Goal: Task Accomplishment & Management: Manage account settings

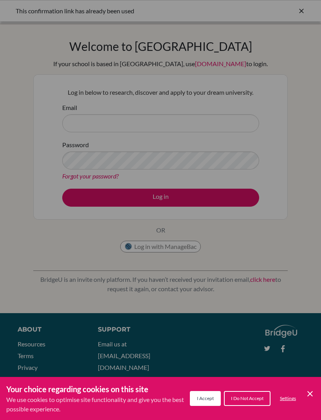
click at [210, 395] on button "I Accept" at bounding box center [205, 398] width 31 height 15
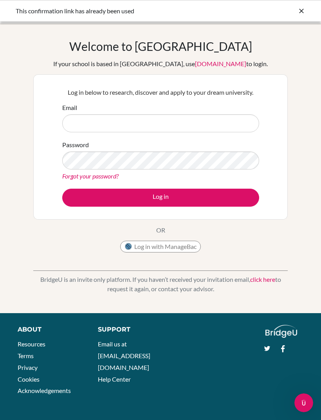
click at [257, 283] on link "click here" at bounding box center [262, 278] width 25 height 7
click at [117, 131] on input "Email" at bounding box center [160, 123] width 197 height 18
type input "Aislinn"
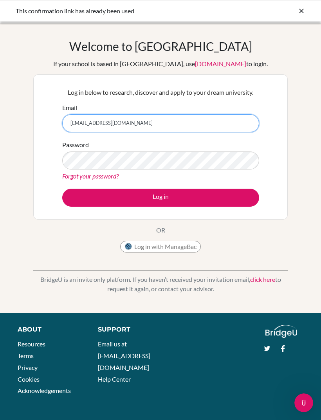
click at [157, 123] on input "aislinnrui3487@pristineschool.cm" at bounding box center [160, 123] width 197 height 18
type input "aislinnrui3487@pristineschool.com"
click at [187, 199] on button "Log in" at bounding box center [160, 198] width 197 height 18
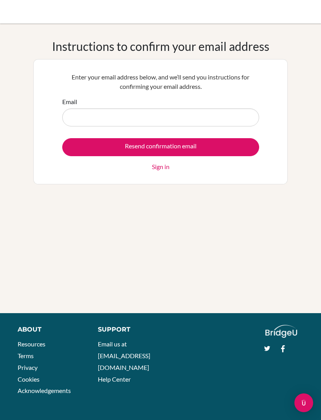
click at [217, 121] on input "Email" at bounding box center [160, 117] width 197 height 18
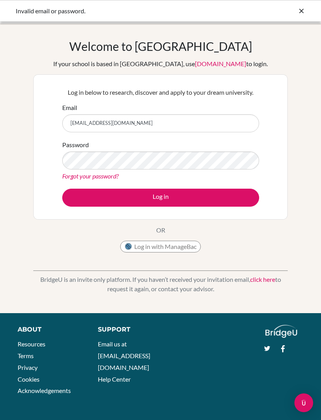
click at [104, 176] on link "Forgot your password?" at bounding box center [90, 175] width 56 height 7
click at [171, 198] on button "Log in" at bounding box center [160, 198] width 197 height 18
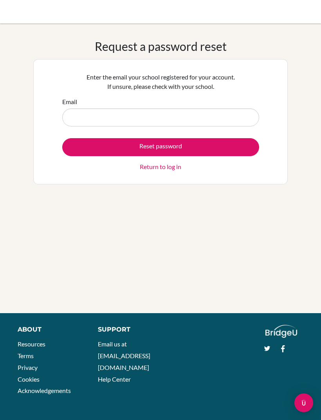
click at [204, 111] on input "Email" at bounding box center [160, 117] width 197 height 18
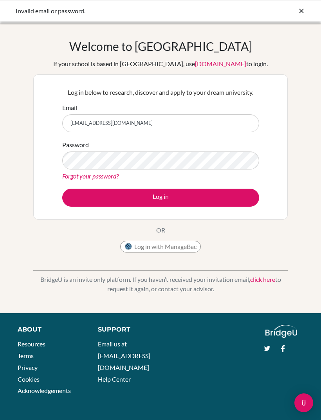
click at [102, 172] on link "Forgot your password?" at bounding box center [90, 175] width 56 height 7
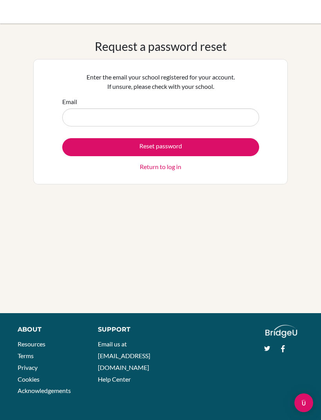
click at [160, 111] on input "Email" at bounding box center [160, 117] width 197 height 18
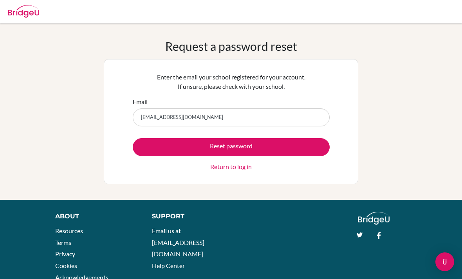
type input "aislinnrui3487@pristineschool.com"
click at [276, 149] on button "Reset password" at bounding box center [231, 147] width 197 height 18
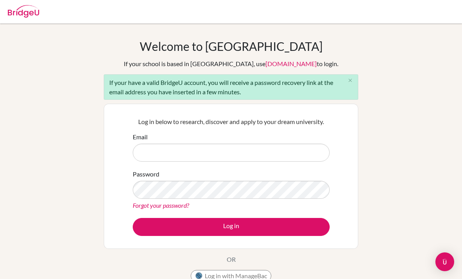
click at [291, 153] on input "Email" at bounding box center [231, 153] width 197 height 18
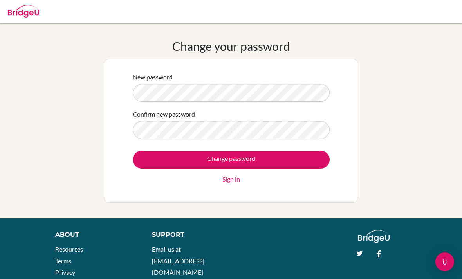
click at [294, 165] on input "Change password" at bounding box center [231, 160] width 197 height 18
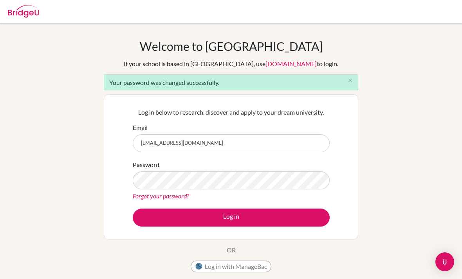
type input "[EMAIL_ADDRESS][DOMAIN_NAME]"
click at [285, 225] on button "Log in" at bounding box center [231, 217] width 197 height 18
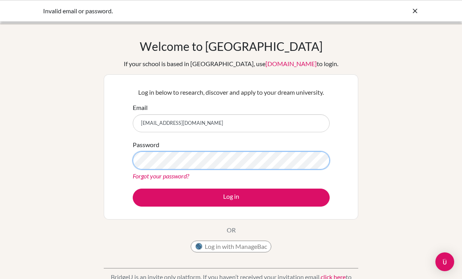
click at [231, 197] on button "Log in" at bounding box center [231, 198] width 197 height 18
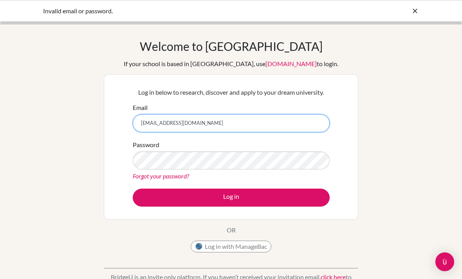
type input "b8eDZigCtUfFdZjx167m"
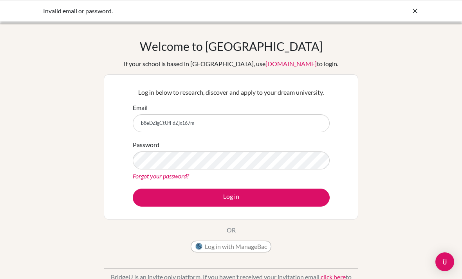
click at [231, 197] on button "Log in" at bounding box center [231, 198] width 197 height 18
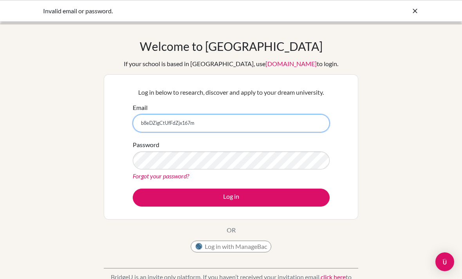
click at [204, 124] on input "b8eDZigCtUfFdZjx167m" at bounding box center [231, 123] width 197 height 18
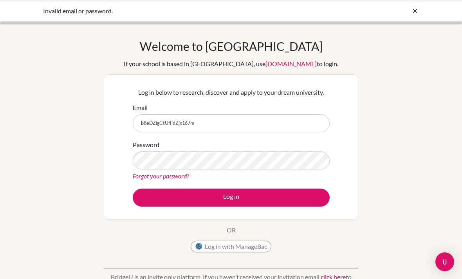
click at [286, 192] on button "Log in" at bounding box center [231, 198] width 197 height 18
click at [295, 201] on button "Log in" at bounding box center [231, 198] width 197 height 18
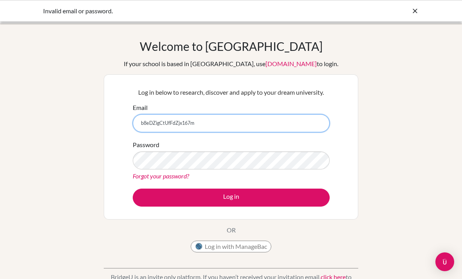
click at [275, 115] on input "b8eDZigCtUfFdZjx167m" at bounding box center [231, 123] width 197 height 18
click at [181, 121] on input "b8eDZigCtUfFdZjx167m" at bounding box center [231, 123] width 197 height 18
click at [187, 122] on input "b8eDZigCtUfFdZjx167m" at bounding box center [231, 123] width 197 height 18
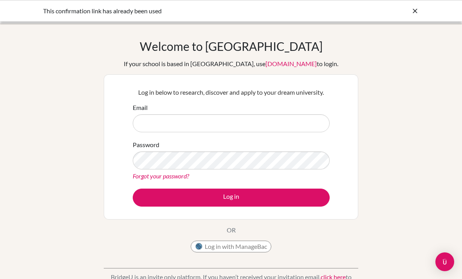
click at [249, 129] on input "Email" at bounding box center [231, 123] width 197 height 18
type input "[EMAIL_ADDRESS][DOMAIN_NAME]"
click at [284, 199] on button "Log in" at bounding box center [231, 198] width 197 height 18
